Goal: Task Accomplishment & Management: Manage account settings

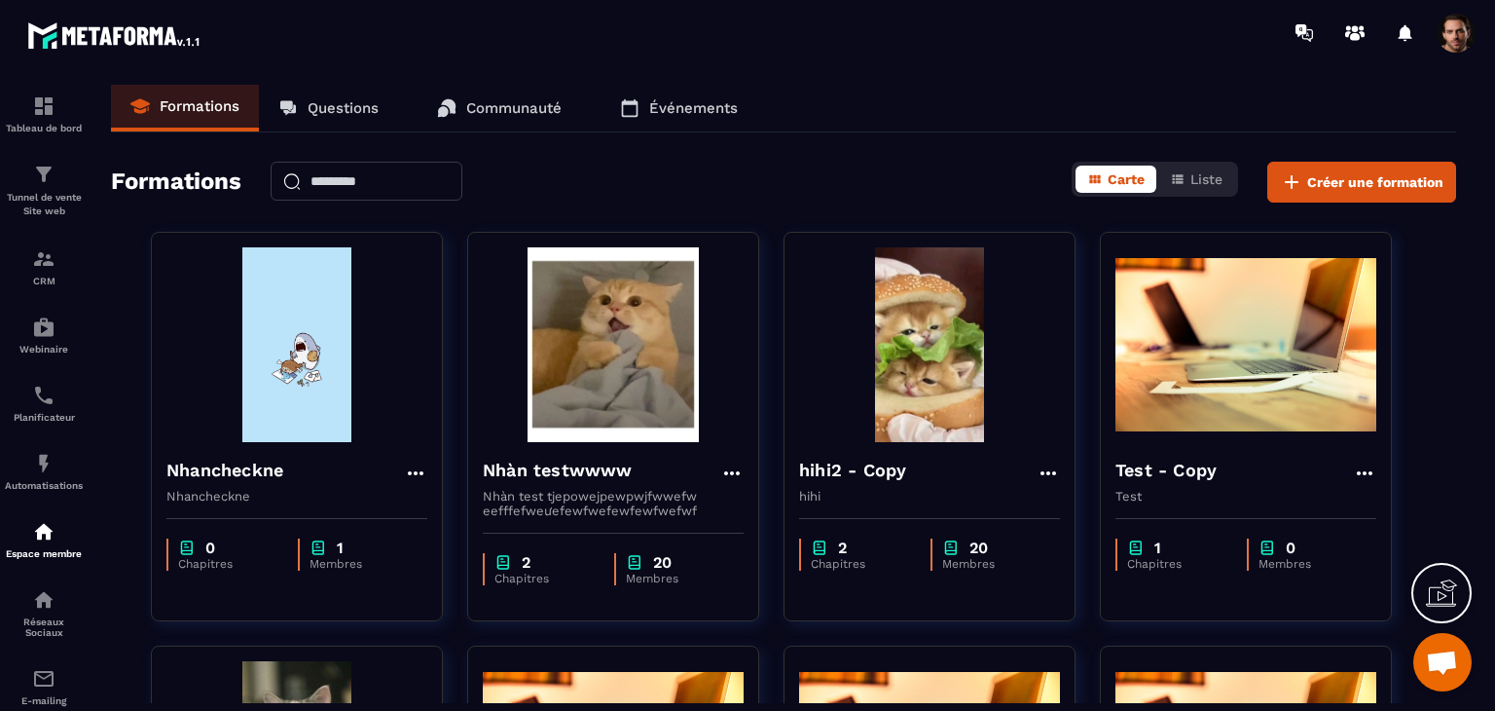
click at [1456, 32] on span at bounding box center [1456, 33] width 39 height 39
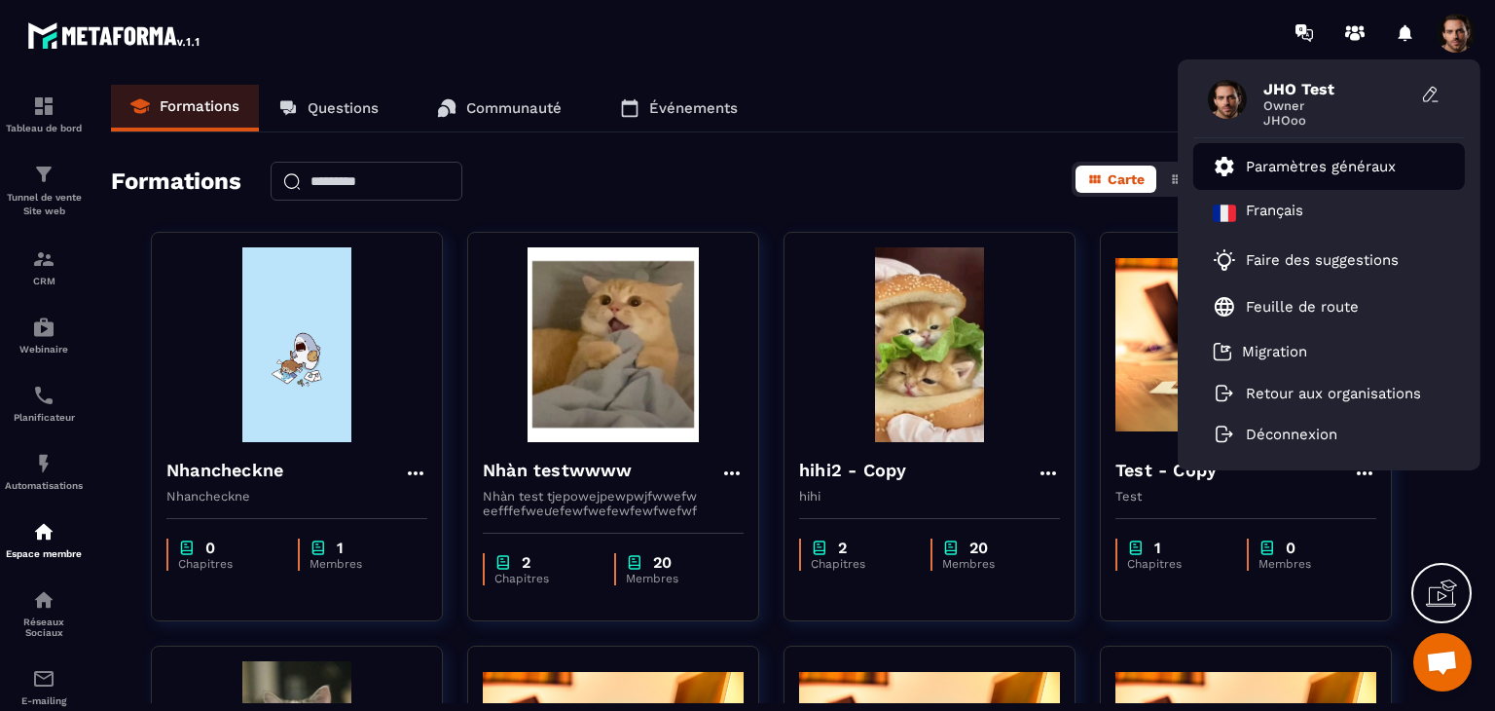
click at [1395, 151] on li "Paramètres généraux" at bounding box center [1329, 166] width 272 height 47
click at [1348, 163] on p "Paramètres généraux" at bounding box center [1321, 167] width 150 height 18
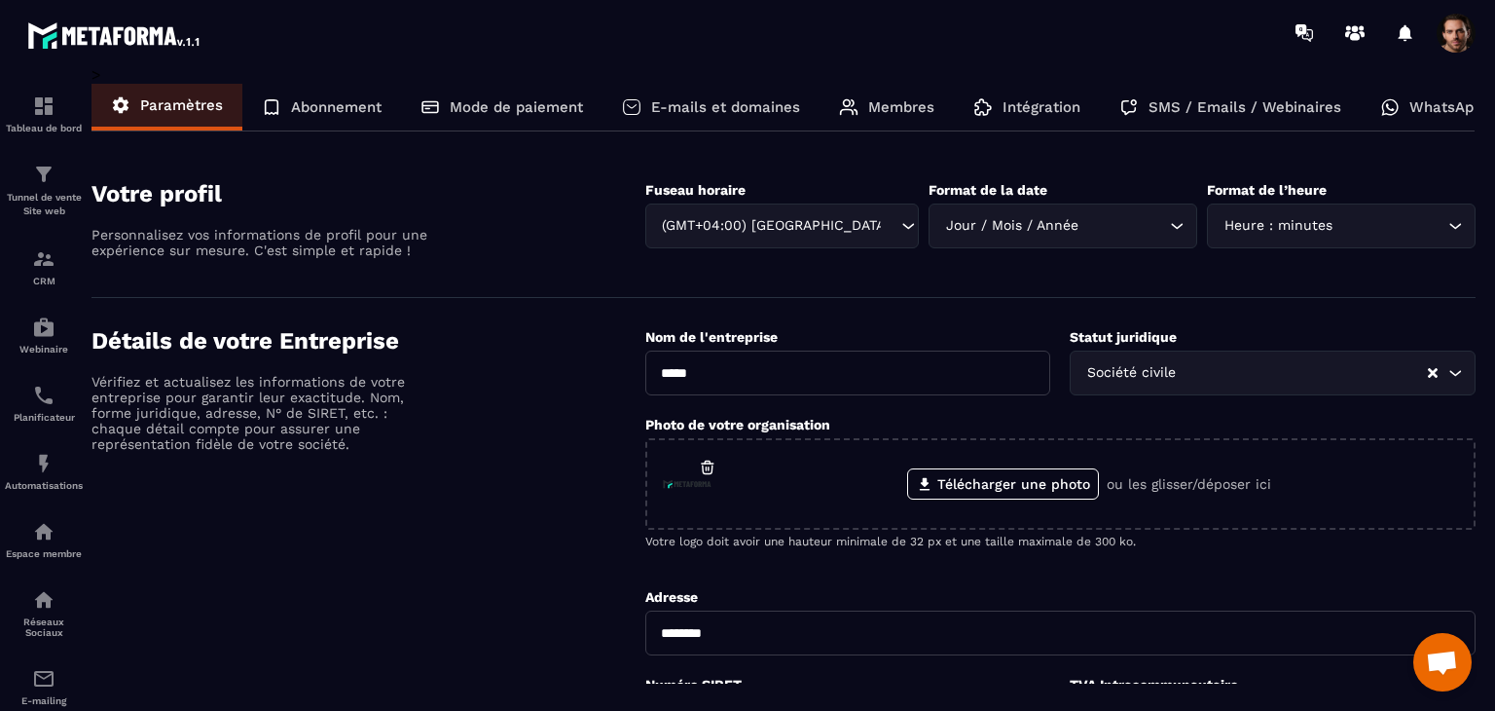
click at [912, 98] on p "Membres" at bounding box center [901, 107] width 66 height 18
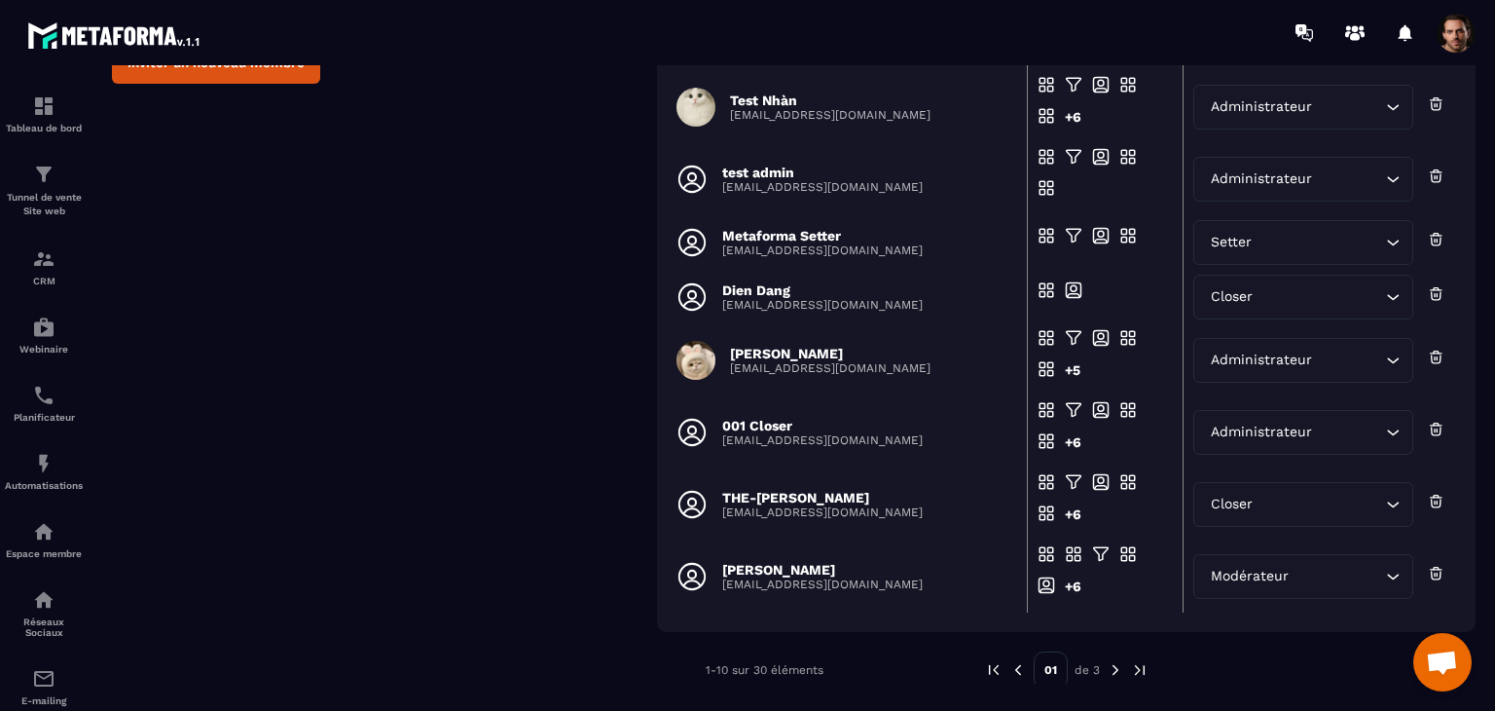
scroll to position [326, 0]
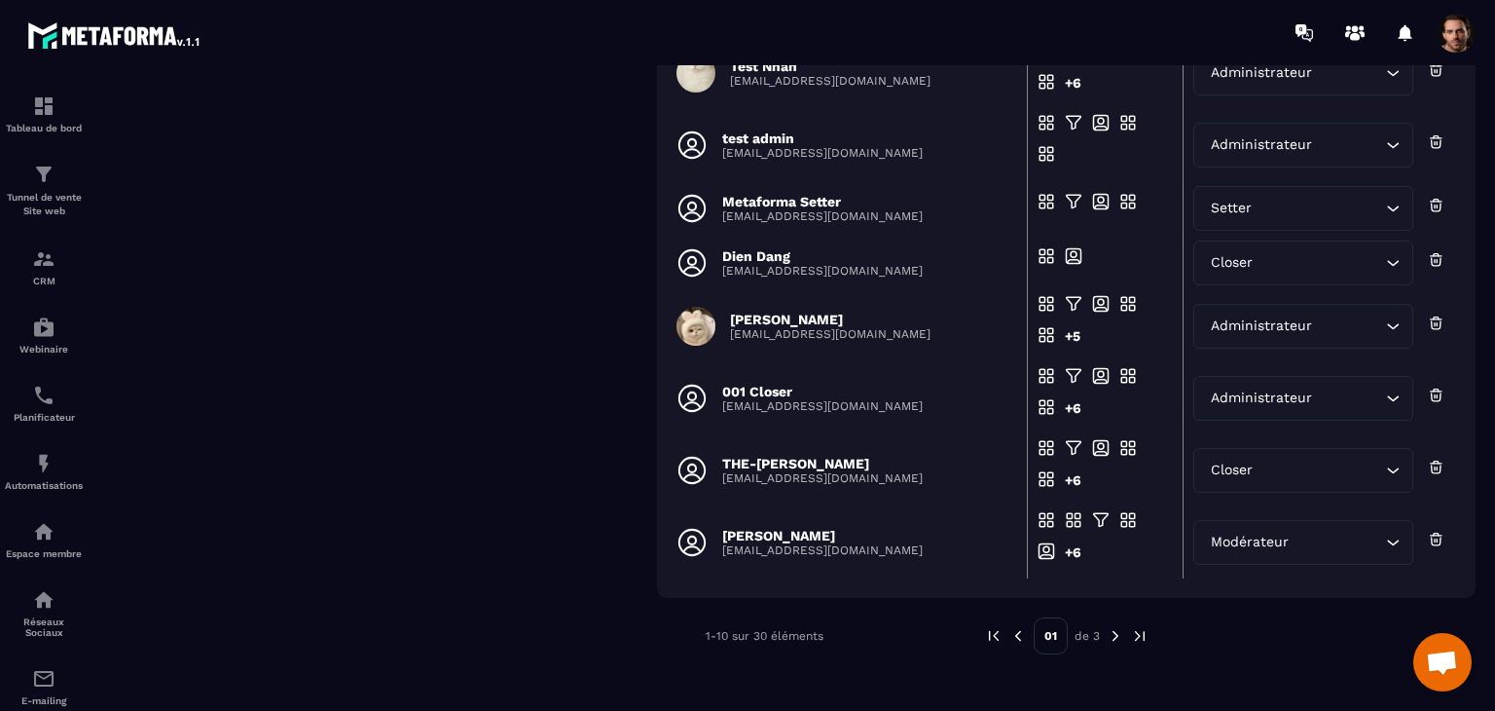
click at [1117, 637] on img at bounding box center [1116, 636] width 18 height 18
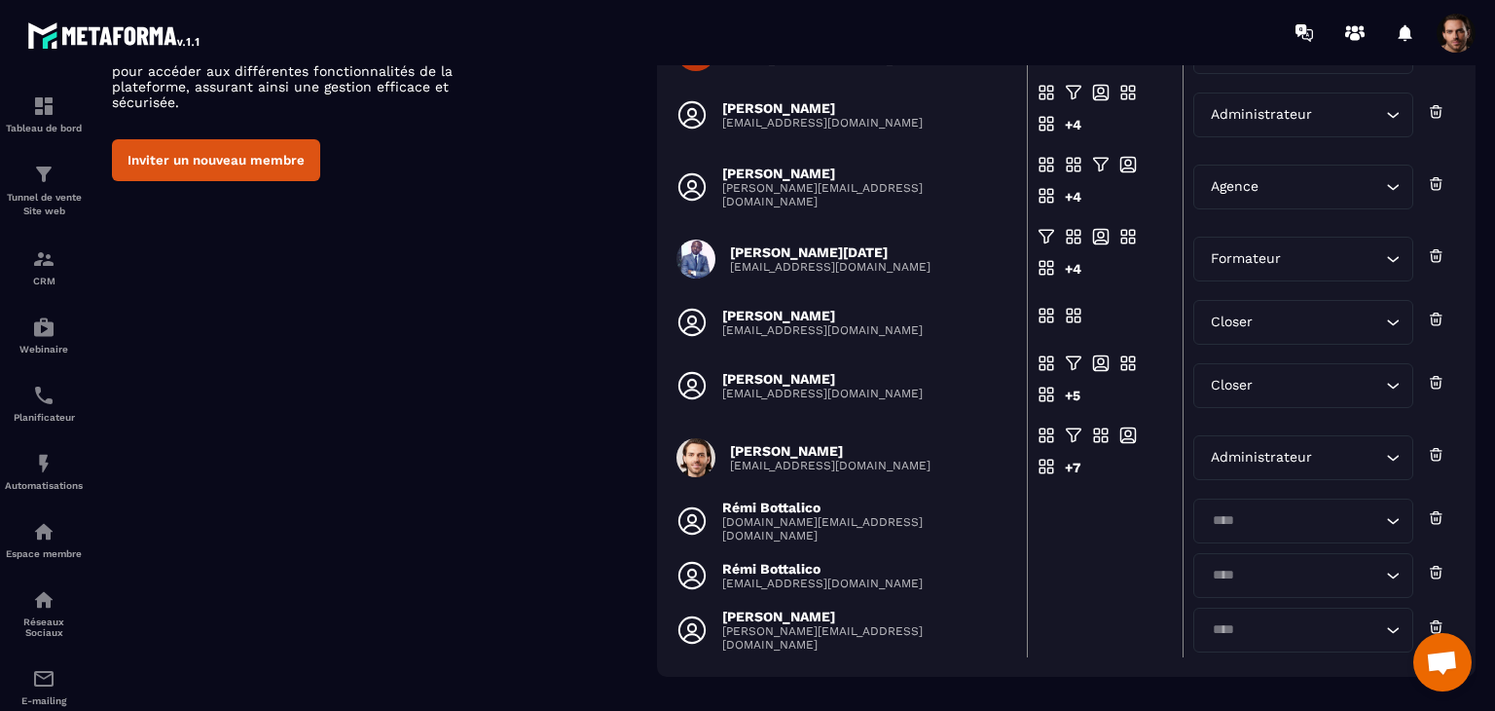
scroll to position [274, 0]
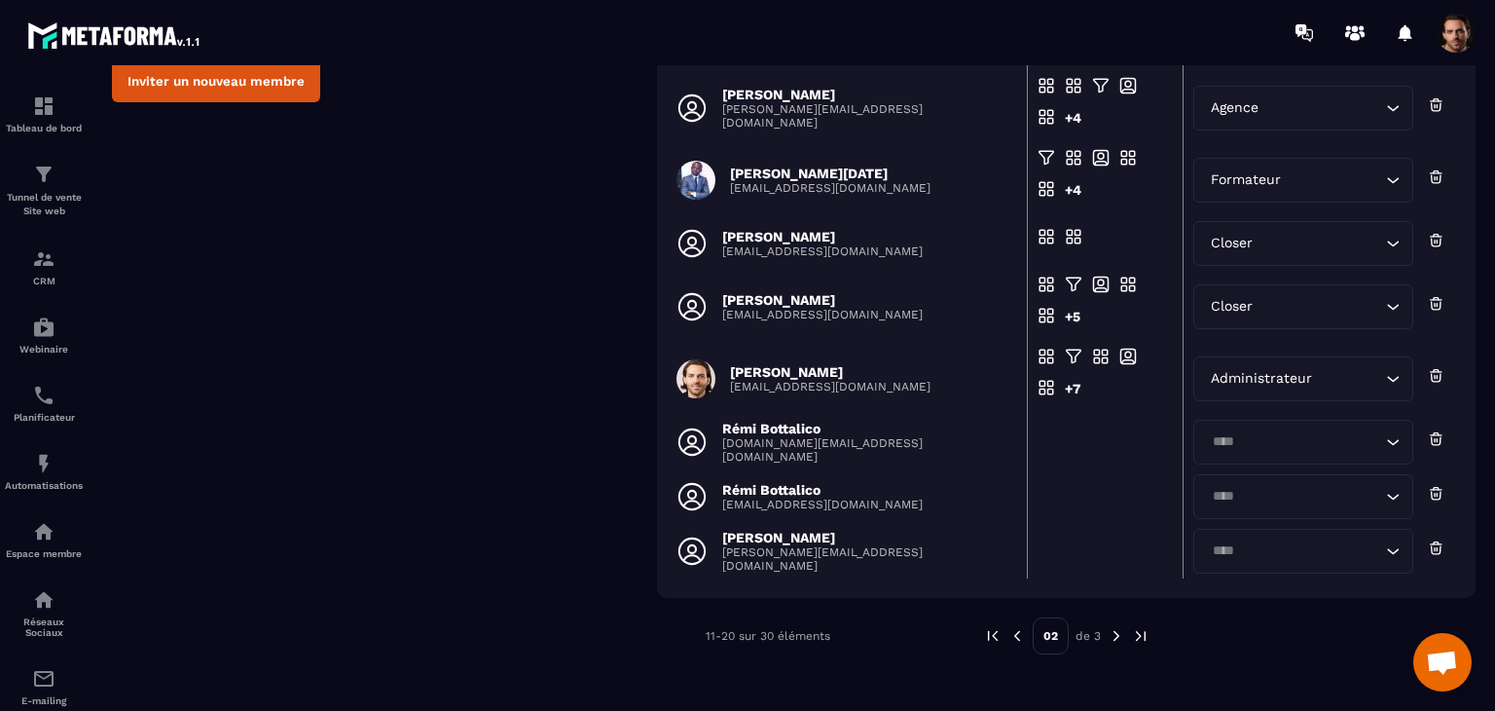
click at [1120, 632] on img at bounding box center [1117, 636] width 18 height 18
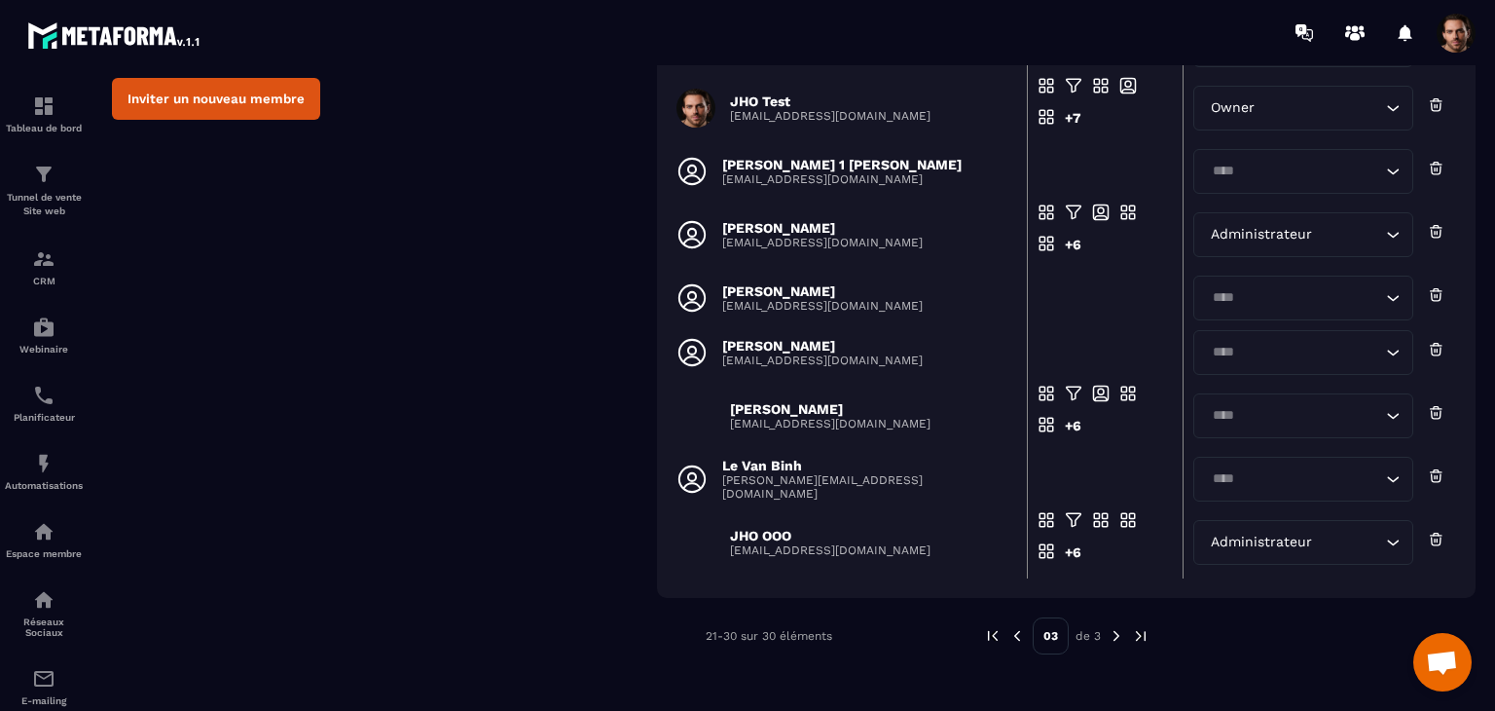
scroll to position [159, 0]
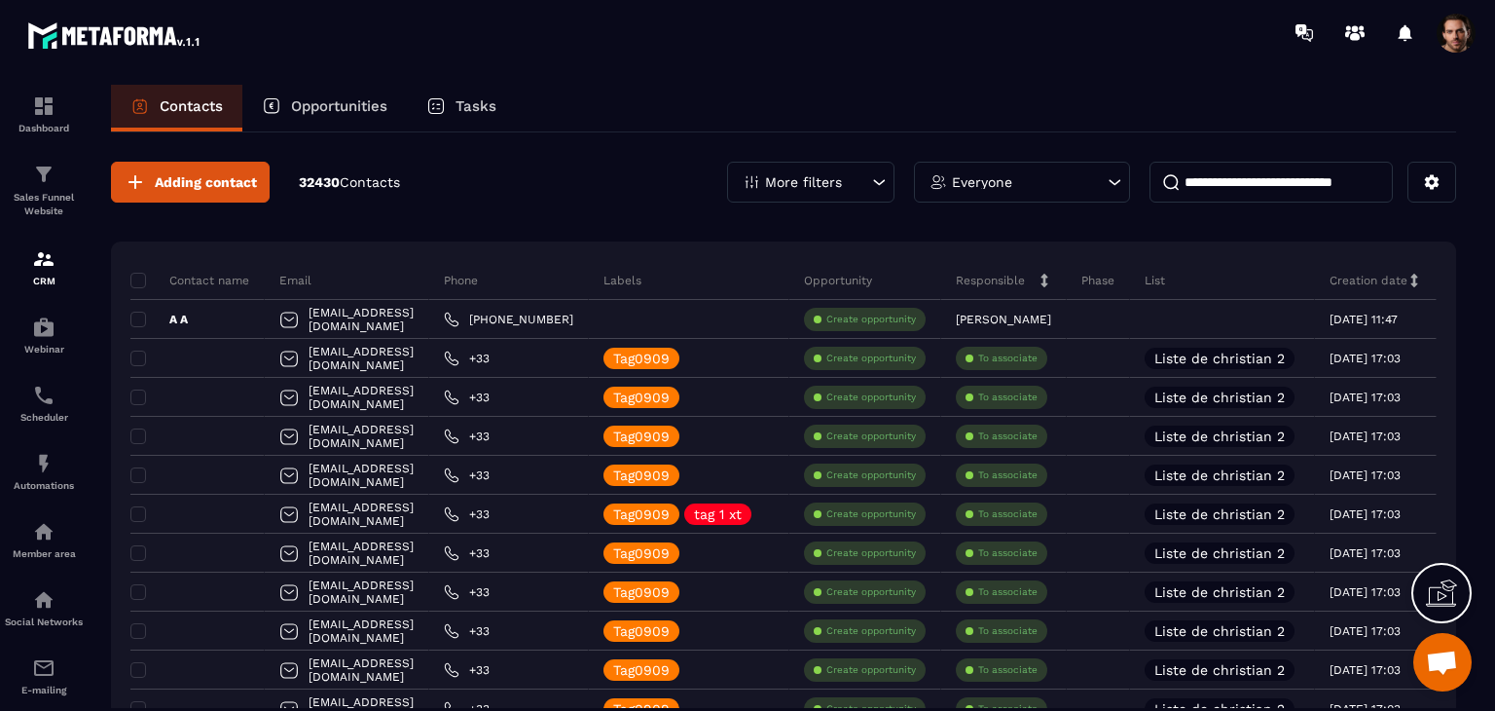
scroll to position [195, 0]
